Goal: Task Accomplishment & Management: Manage account settings

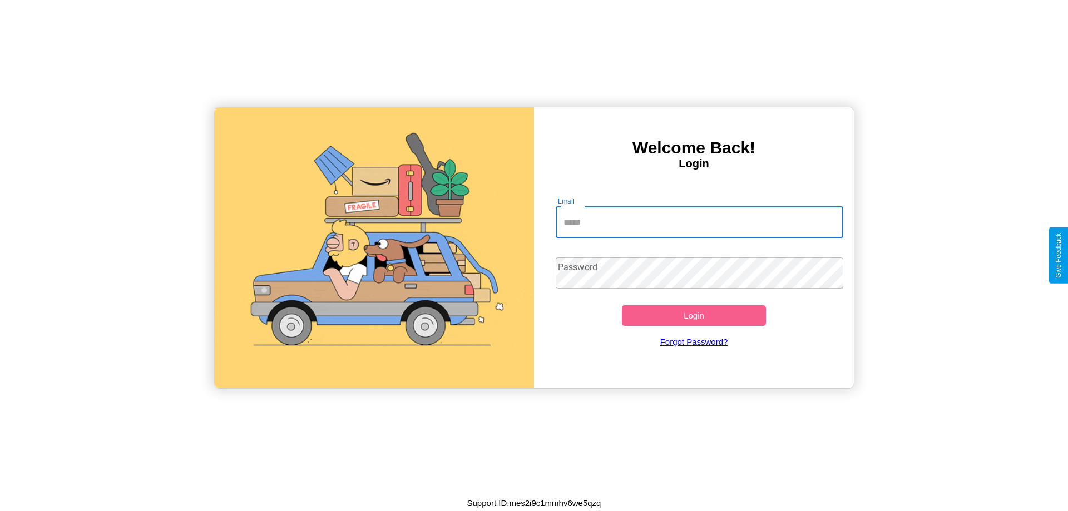
click at [699, 222] on input "Email" at bounding box center [700, 222] width 288 height 31
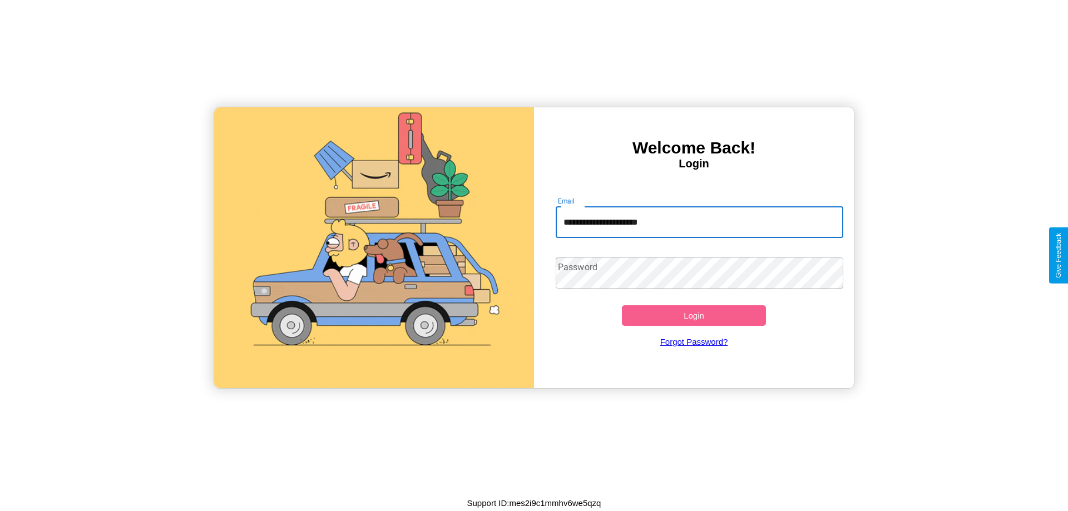
type input "**********"
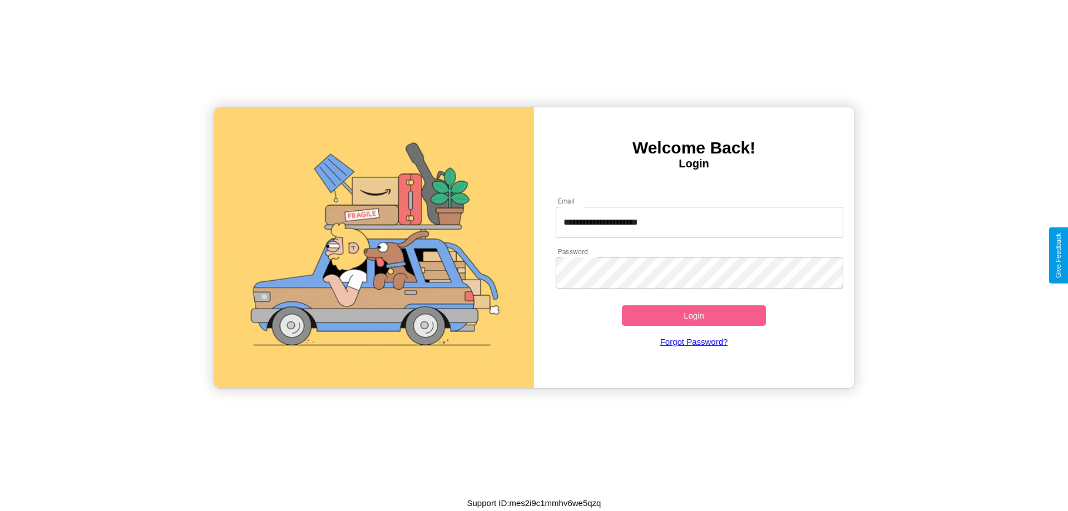
click at [693, 315] on button "Login" at bounding box center [694, 315] width 144 height 21
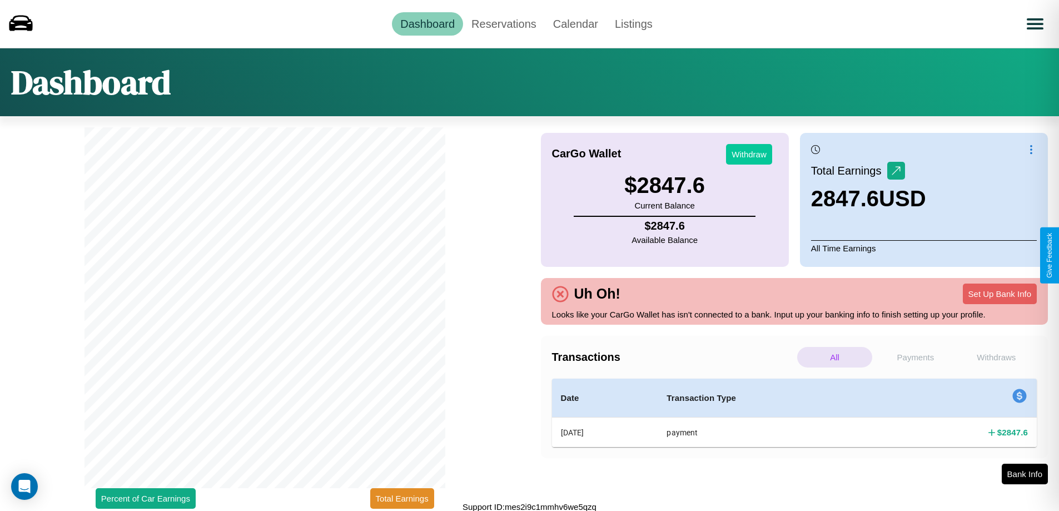
click at [749, 154] on button "Withdraw" at bounding box center [749, 154] width 46 height 21
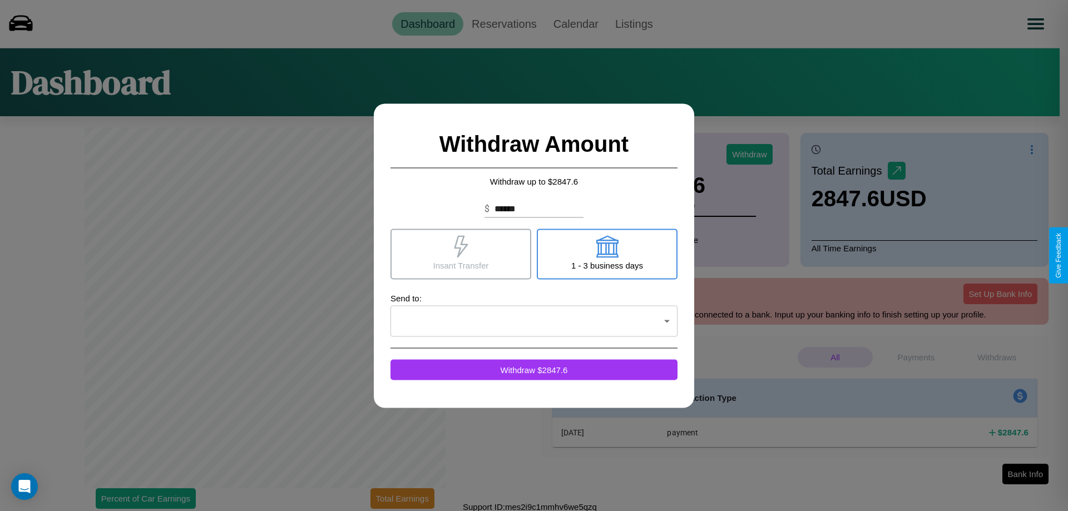
click at [460, 254] on icon at bounding box center [461, 246] width 14 height 22
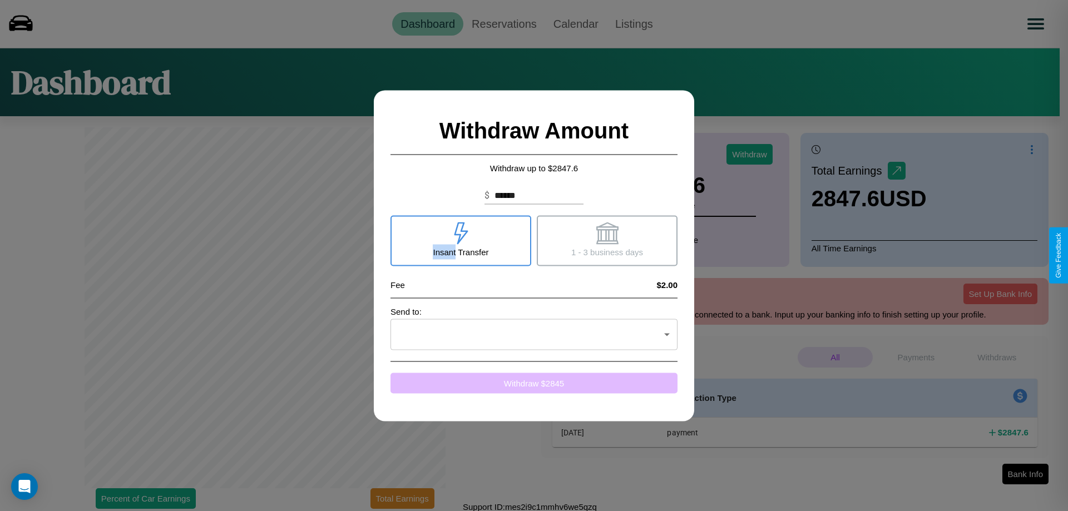
click at [534, 383] on button "Withdraw $ 2845" at bounding box center [533, 383] width 287 height 21
